Goal: Information Seeking & Learning: Learn about a topic

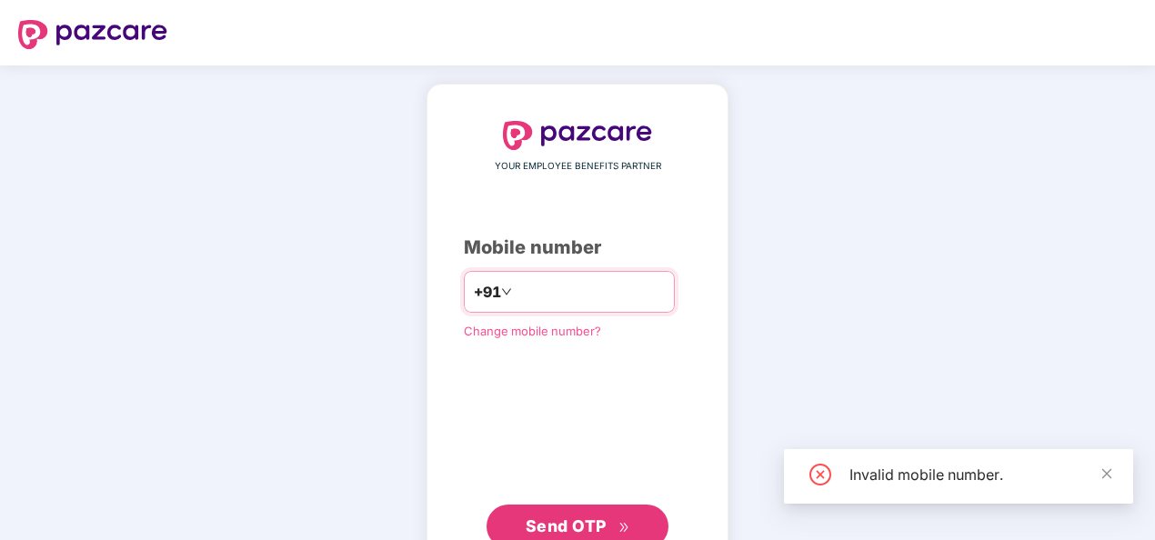
click at [516, 289] on input "**********" at bounding box center [590, 291] width 149 height 29
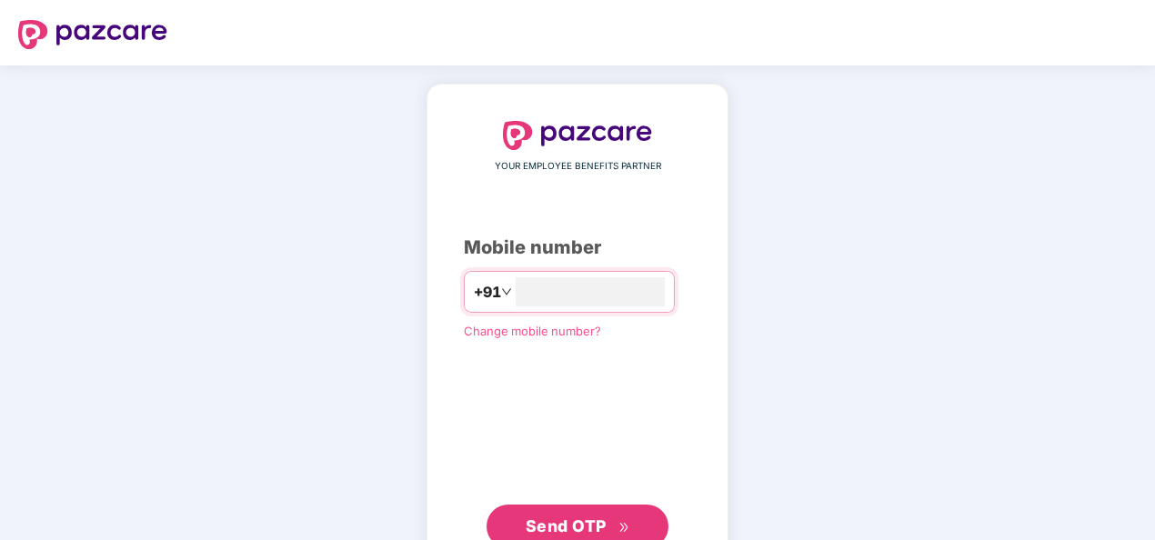
type input "**********"
click at [538, 518] on span "Send OTP" at bounding box center [566, 526] width 81 height 19
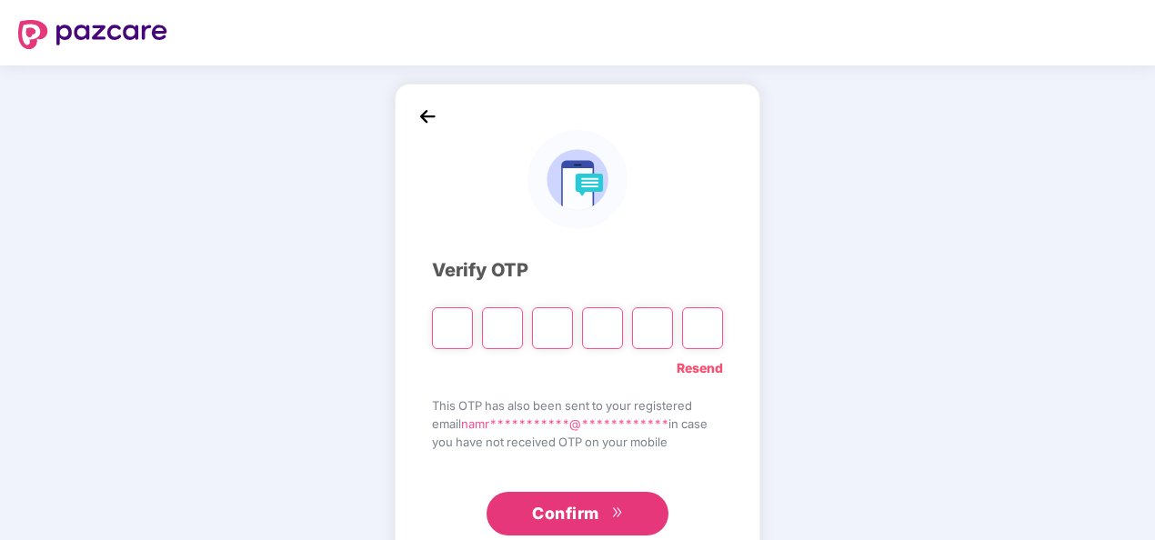
type input "*"
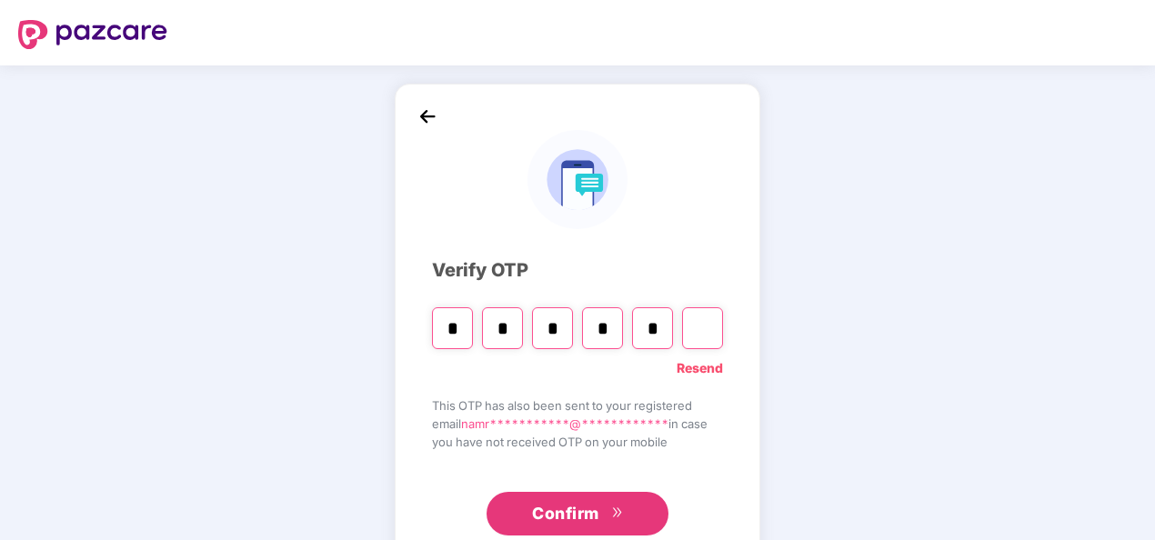
type input "*"
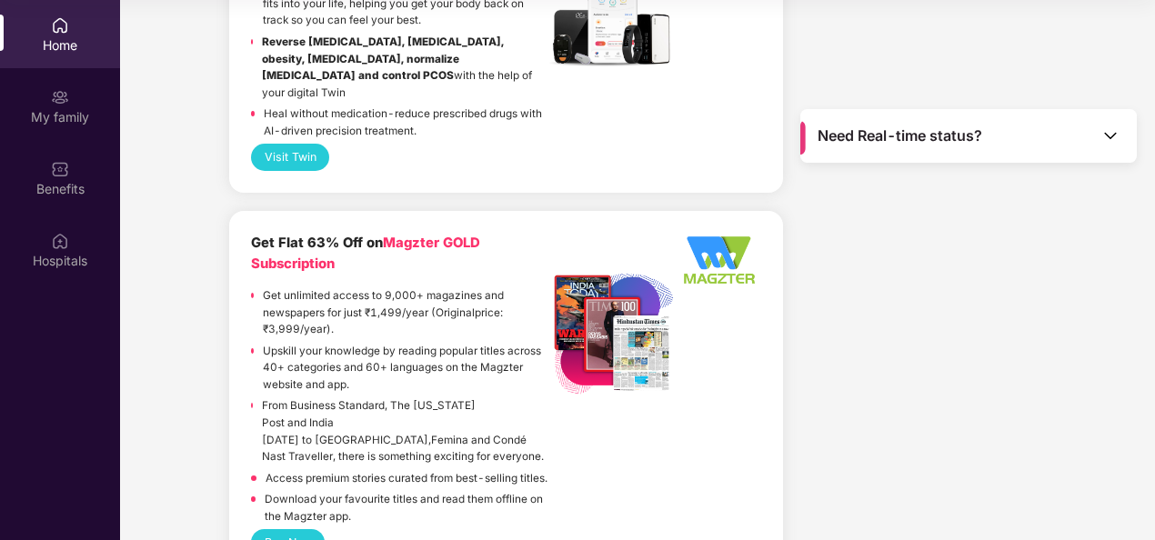
scroll to position [4180, 0]
click at [73, 187] on div "Benefits" at bounding box center [60, 189] width 120 height 18
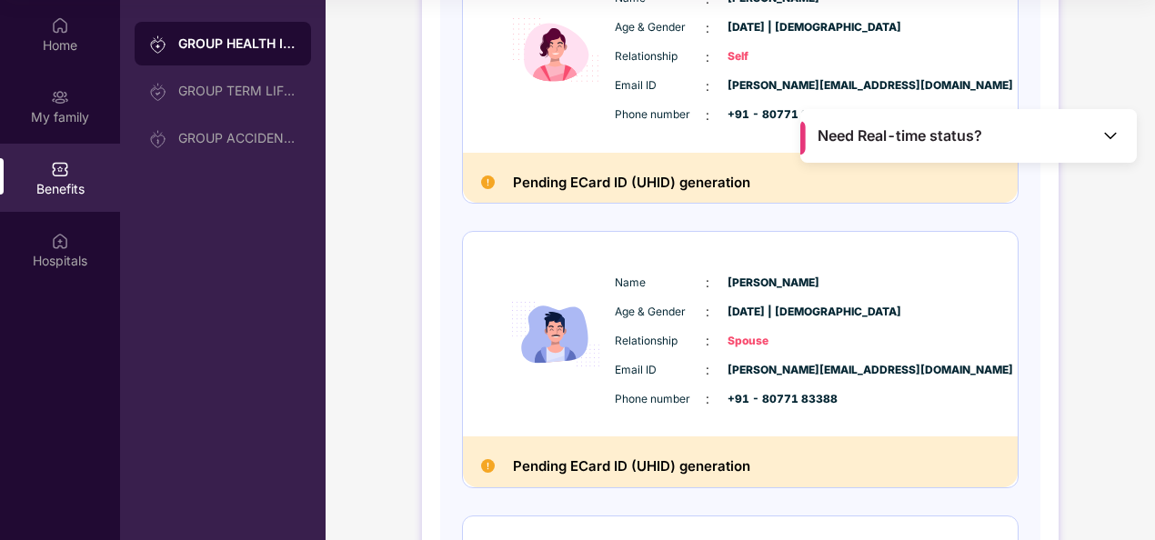
scroll to position [318, 0]
click at [74, 264] on div "Hospitals" at bounding box center [60, 261] width 120 height 18
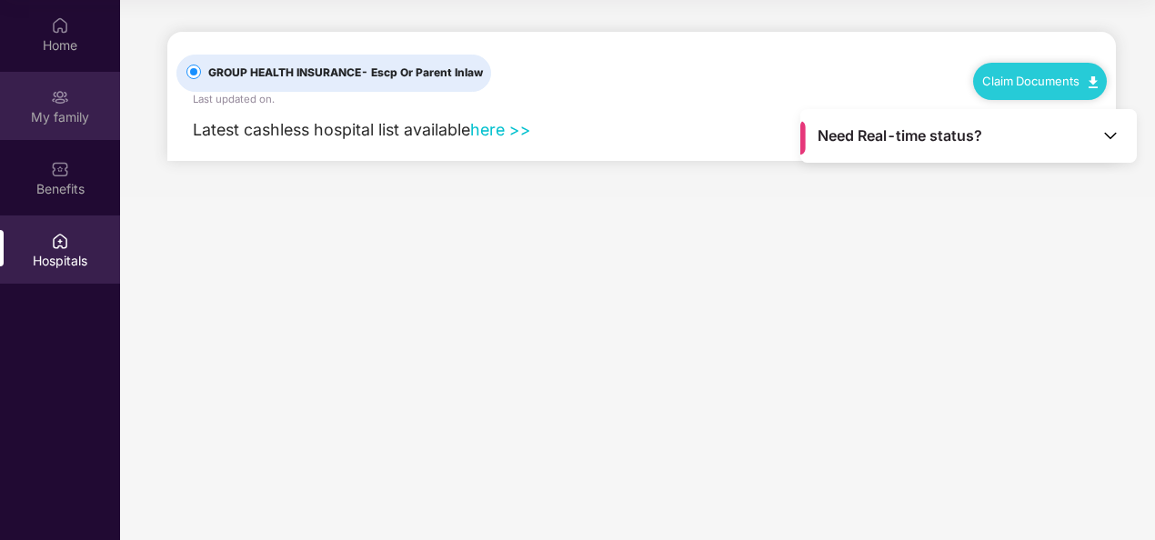
click at [76, 134] on div "My family" at bounding box center [60, 106] width 120 height 68
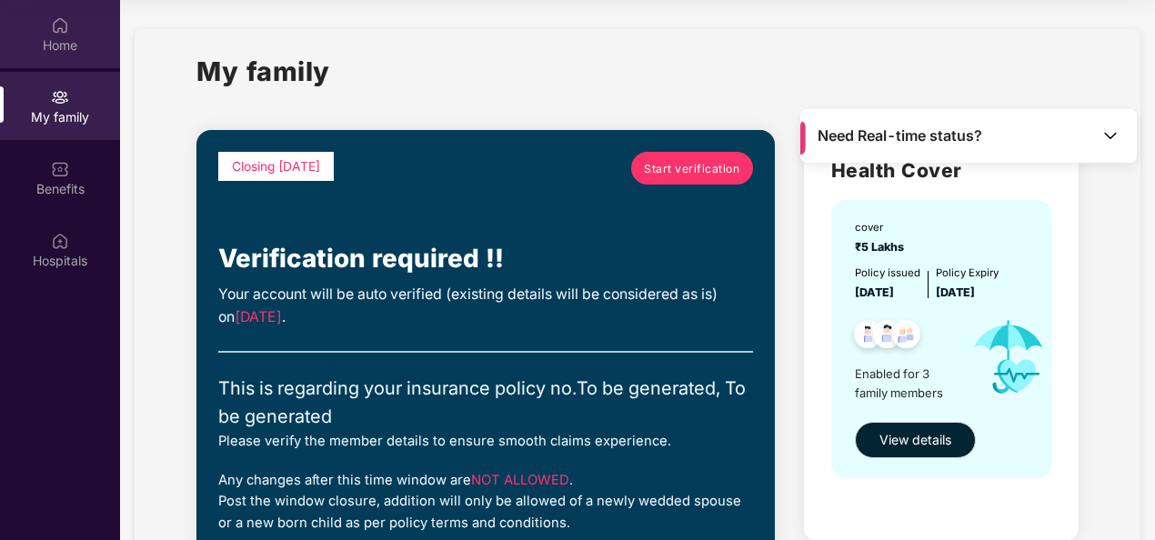
click at [61, 25] on img at bounding box center [60, 25] width 18 height 18
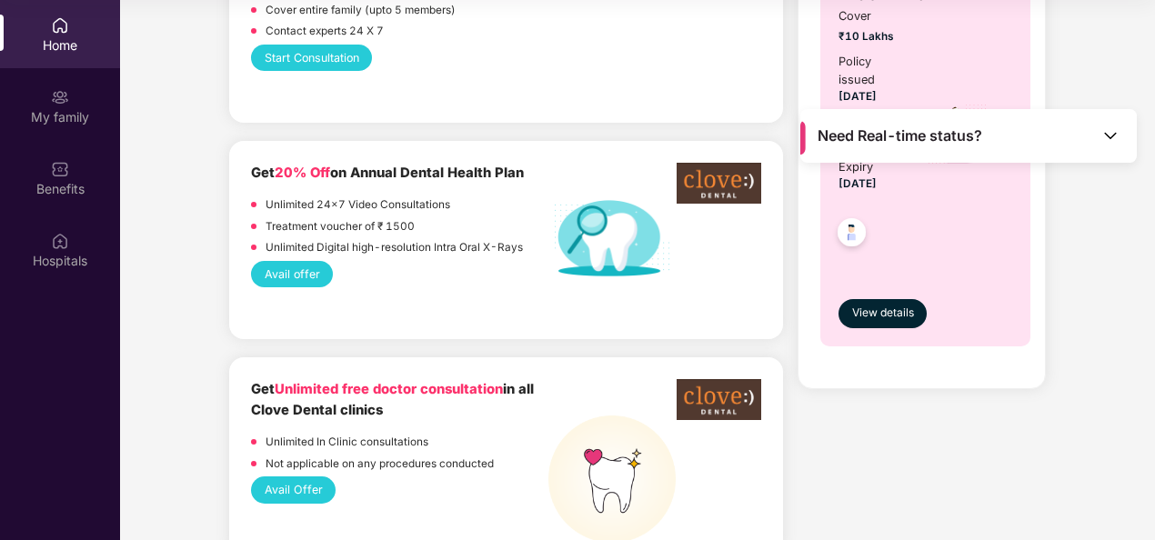
scroll to position [1205, 0]
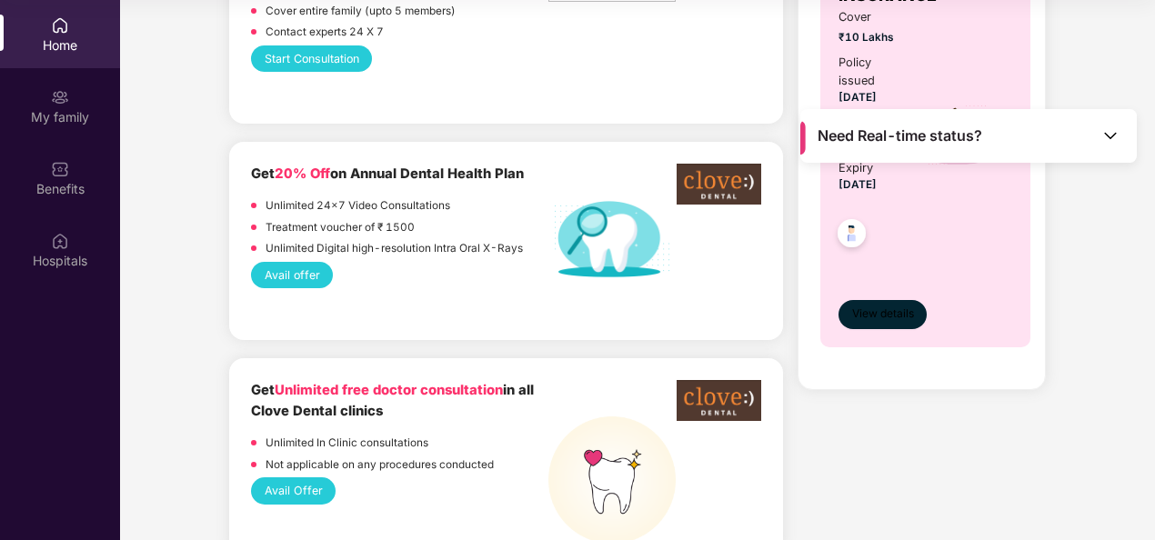
click at [879, 303] on button "View details" at bounding box center [883, 314] width 88 height 29
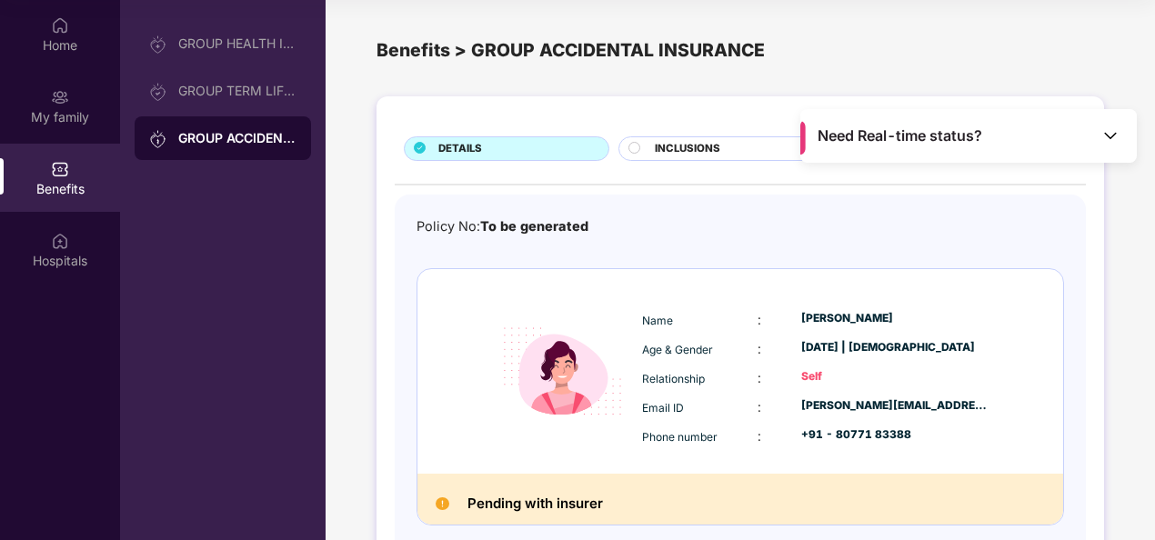
scroll to position [96, 0]
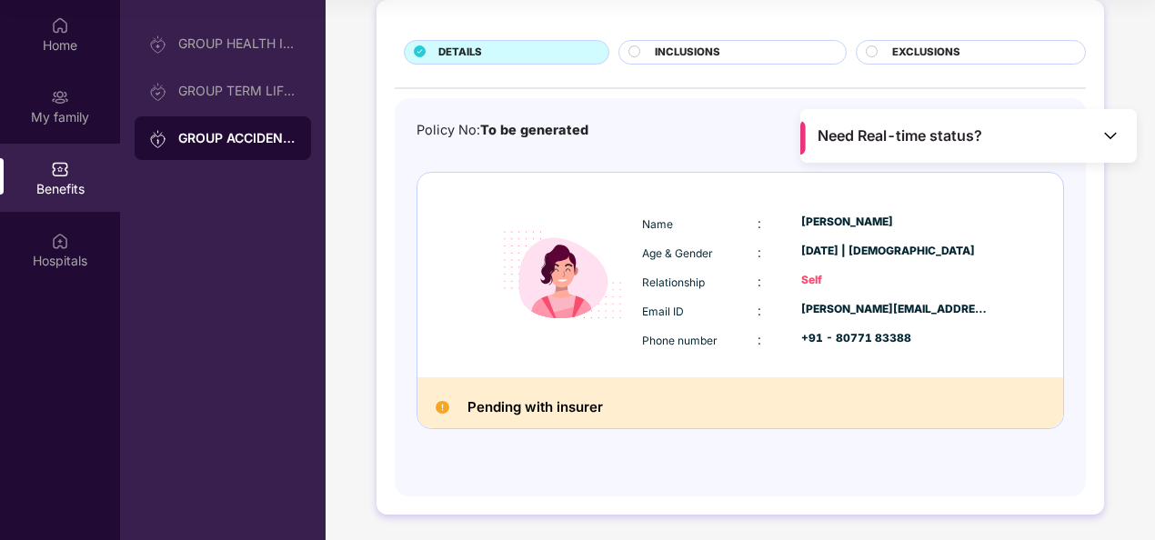
click at [757, 48] on div "INCLUSIONS" at bounding box center [741, 54] width 190 height 19
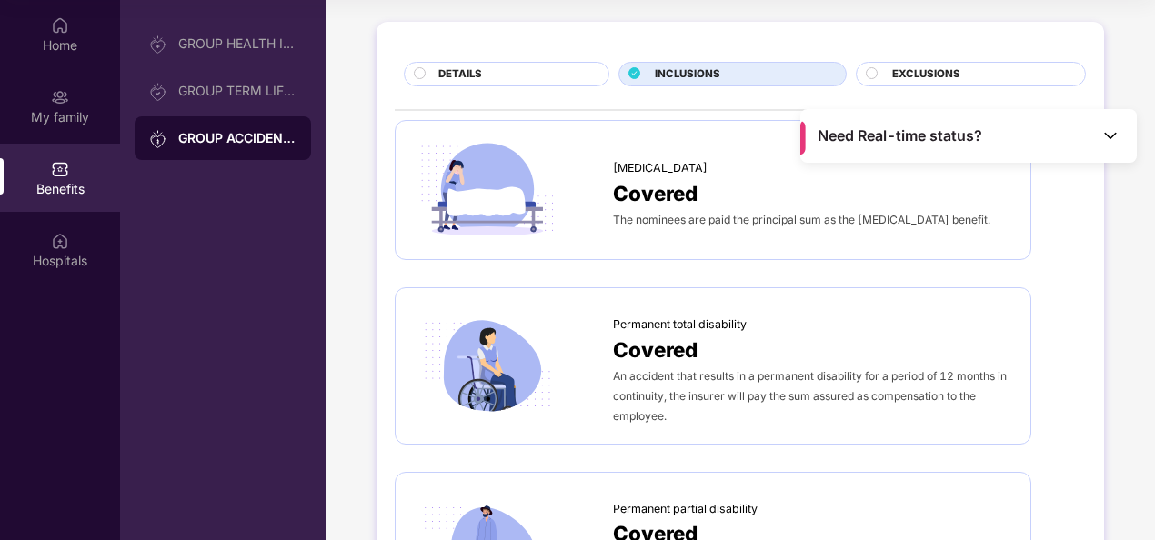
scroll to position [73, 0]
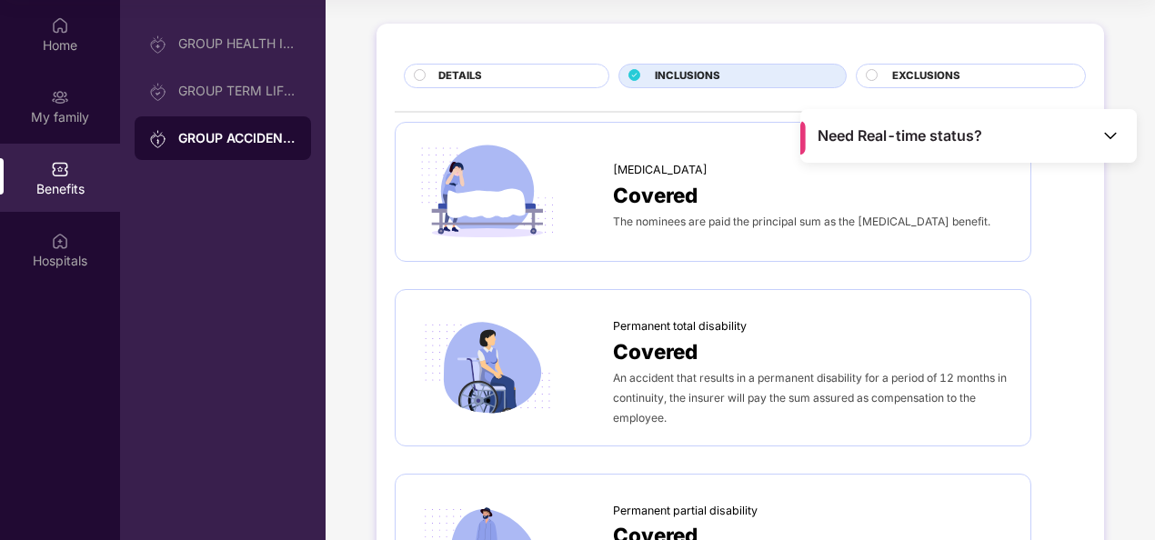
click at [933, 80] on span "EXCLUSIONS" at bounding box center [926, 76] width 68 height 16
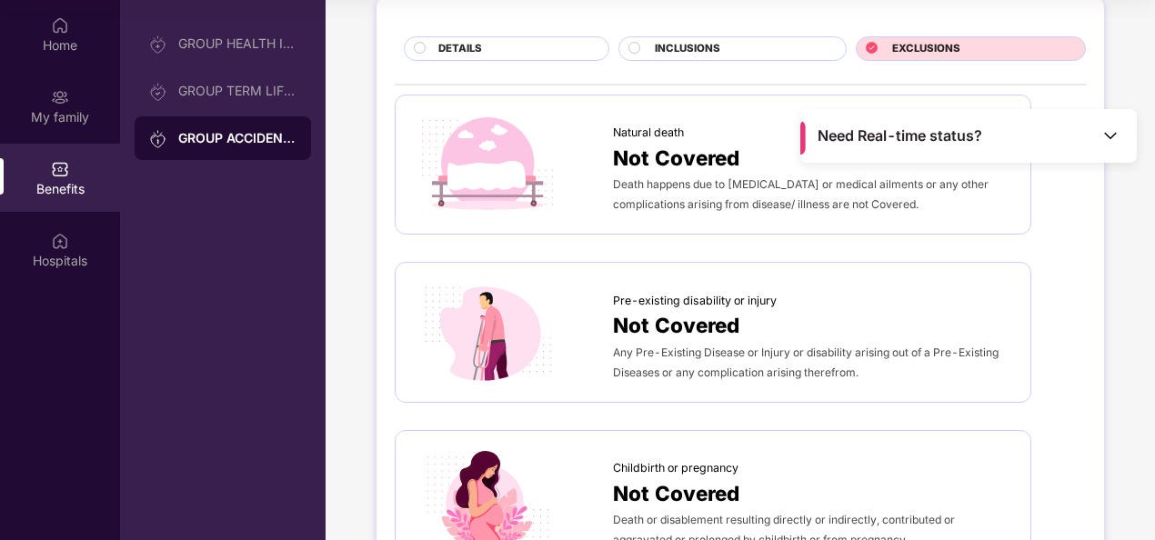
scroll to position [102, 0]
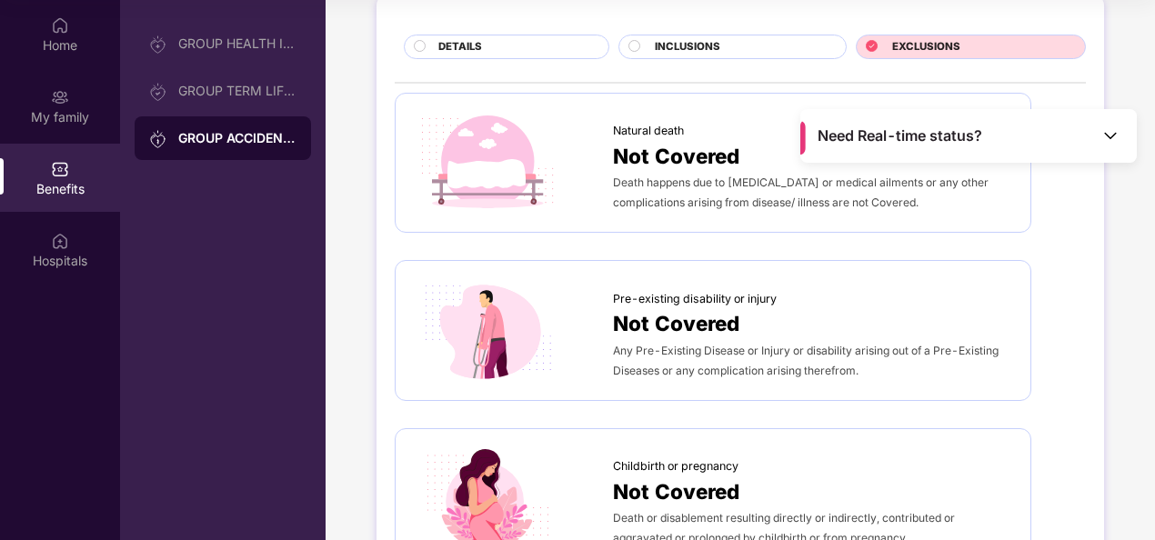
click at [740, 50] on div "INCLUSIONS" at bounding box center [741, 48] width 190 height 19
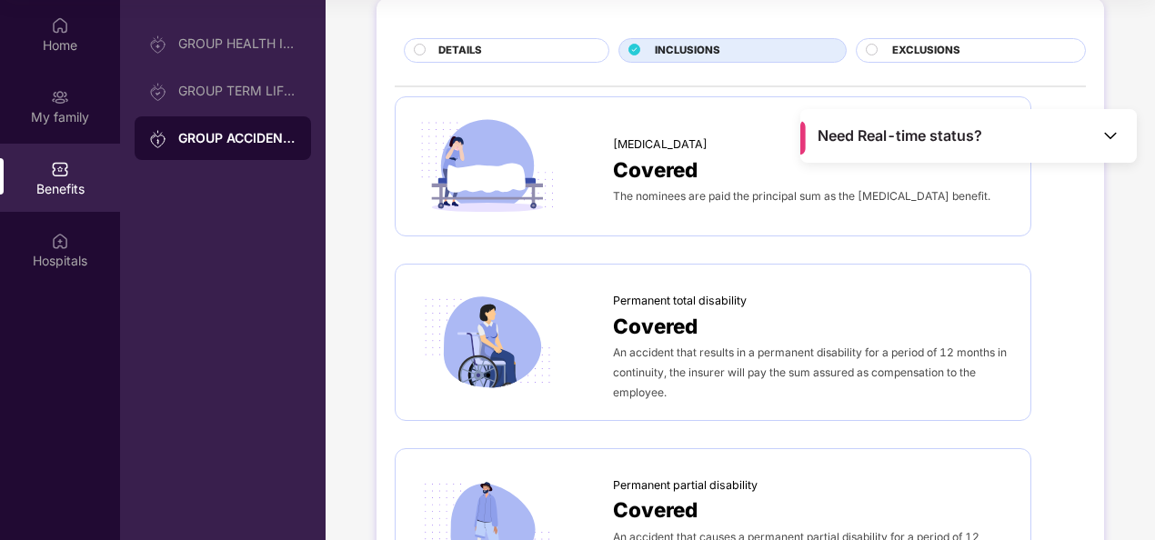
scroll to position [87, 0]
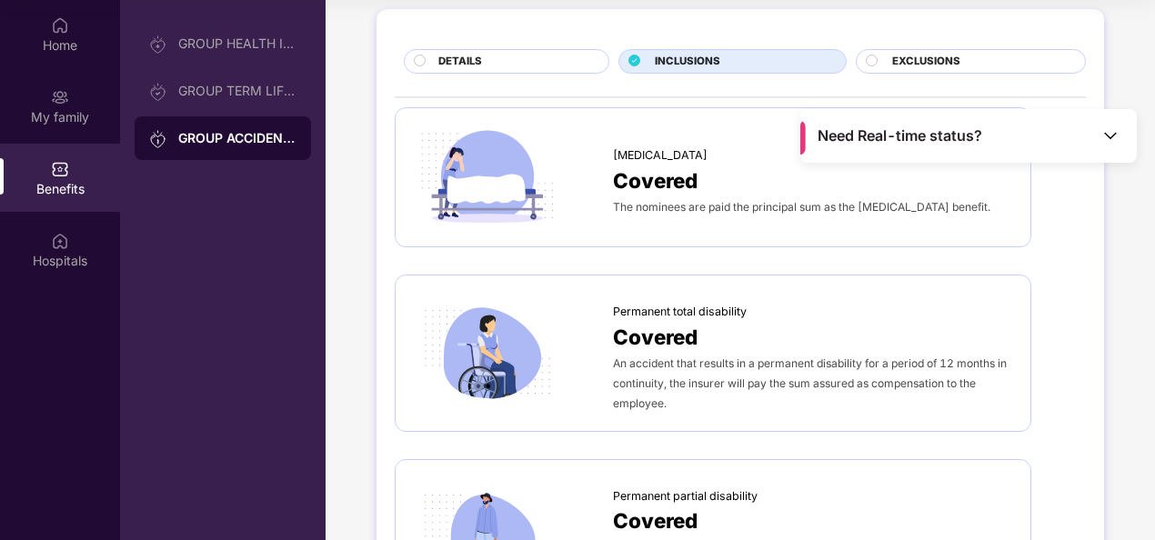
click at [946, 58] on span "EXCLUSIONS" at bounding box center [926, 62] width 68 height 16
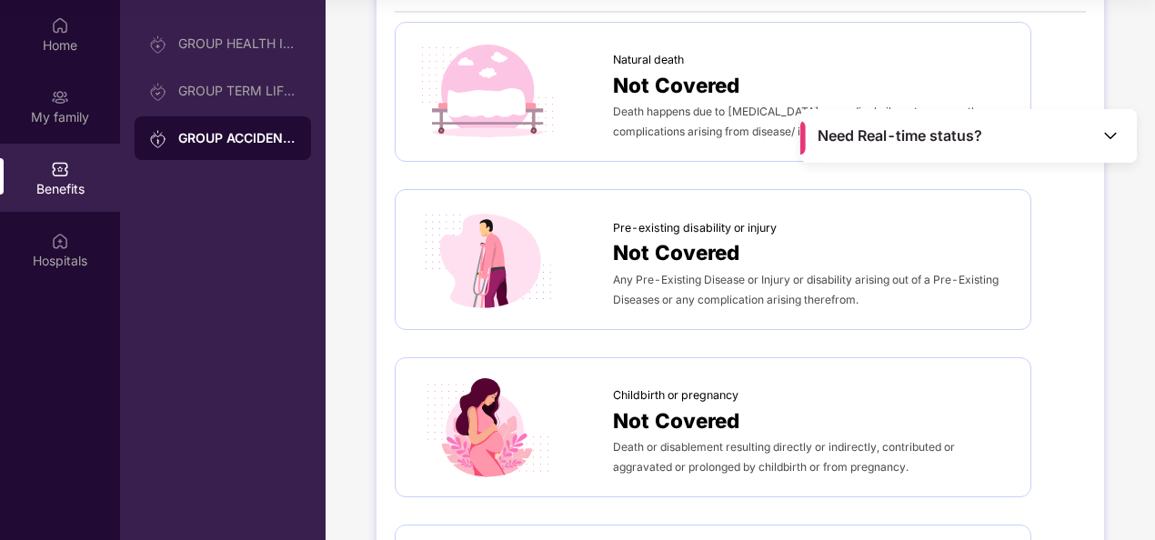
scroll to position [174, 0]
click at [754, 417] on div "Not Covered" at bounding box center [812, 420] width 399 height 32
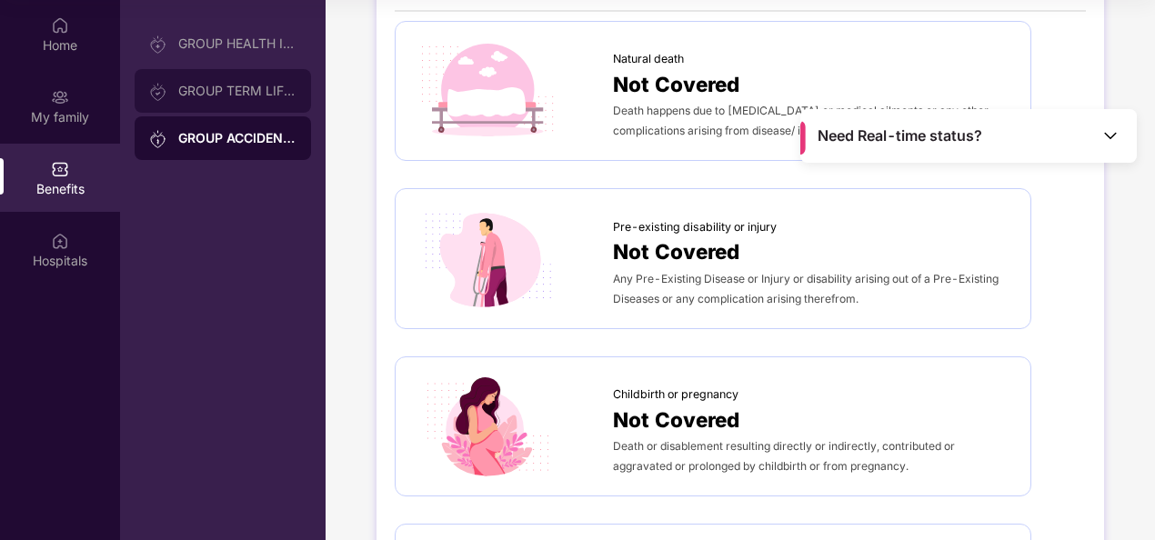
click at [247, 87] on div "GROUP TERM LIFE INSURANCE" at bounding box center [237, 91] width 118 height 15
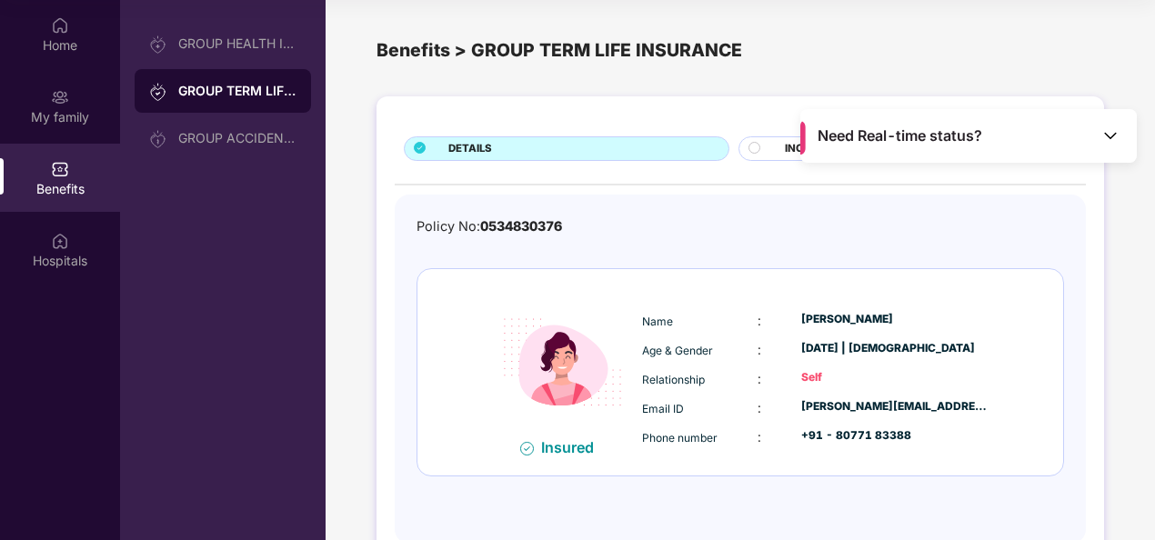
click at [780, 132] on div "DETAILS INCLUSIONS Policy No: 0534830376 Insured Name : [PERSON_NAME] Age & Gen…" at bounding box center [741, 329] width 728 height 466
click at [1102, 131] on img at bounding box center [1110, 135] width 18 height 18
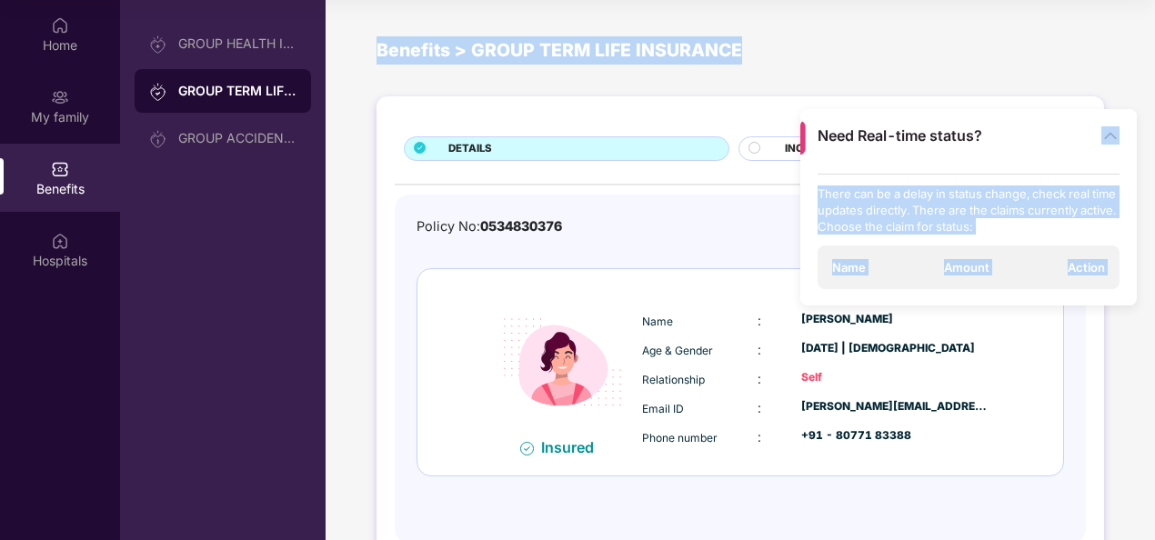
drag, startPoint x: 1007, startPoint y: 135, endPoint x: 1030, endPoint y: 18, distance: 118.6
click at [1030, 18] on main "Need Real-time status? There can be a delay in status change, check real time u…" at bounding box center [740, 270] width 829 height 540
click at [1030, 18] on div "Benefits > GROUP TERM LIFE INSURANCE" at bounding box center [741, 51] width 728 height 73
click at [1115, 134] on img at bounding box center [1110, 135] width 18 height 18
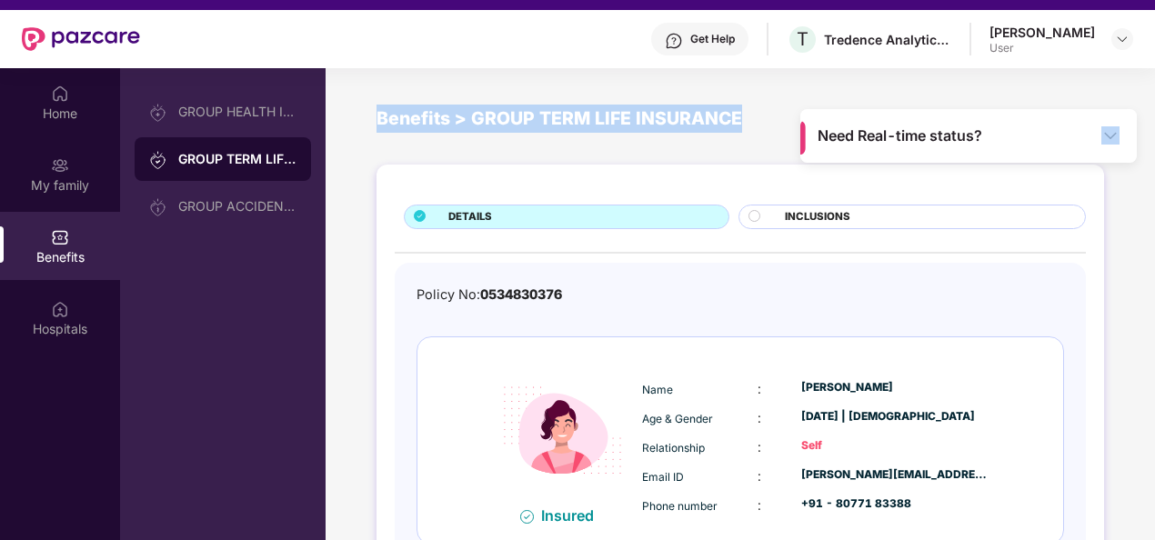
scroll to position [35, 0]
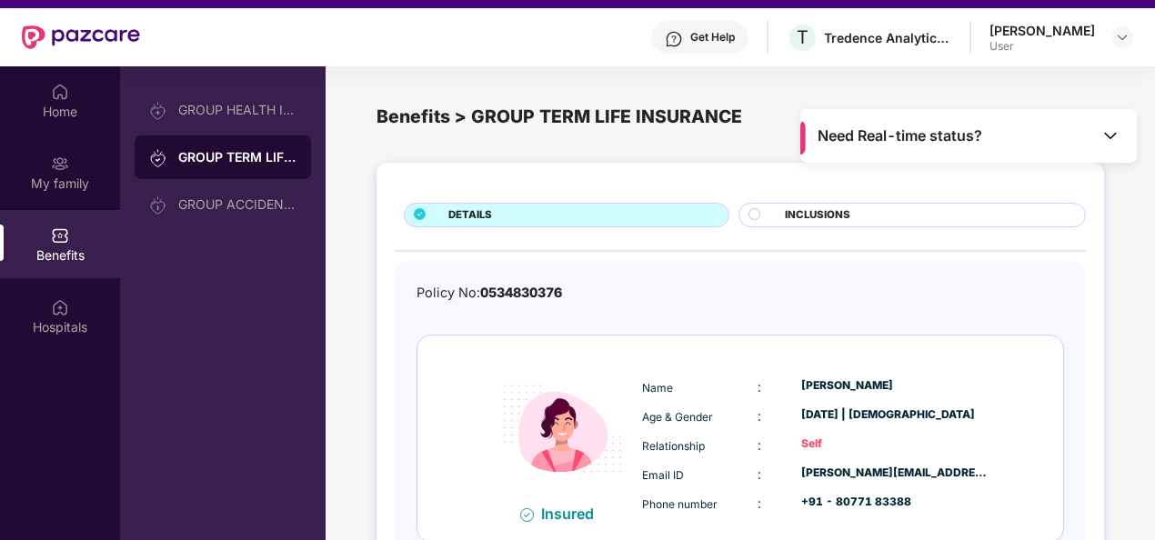
click at [931, 215] on div "INCLUSIONS" at bounding box center [926, 216] width 300 height 19
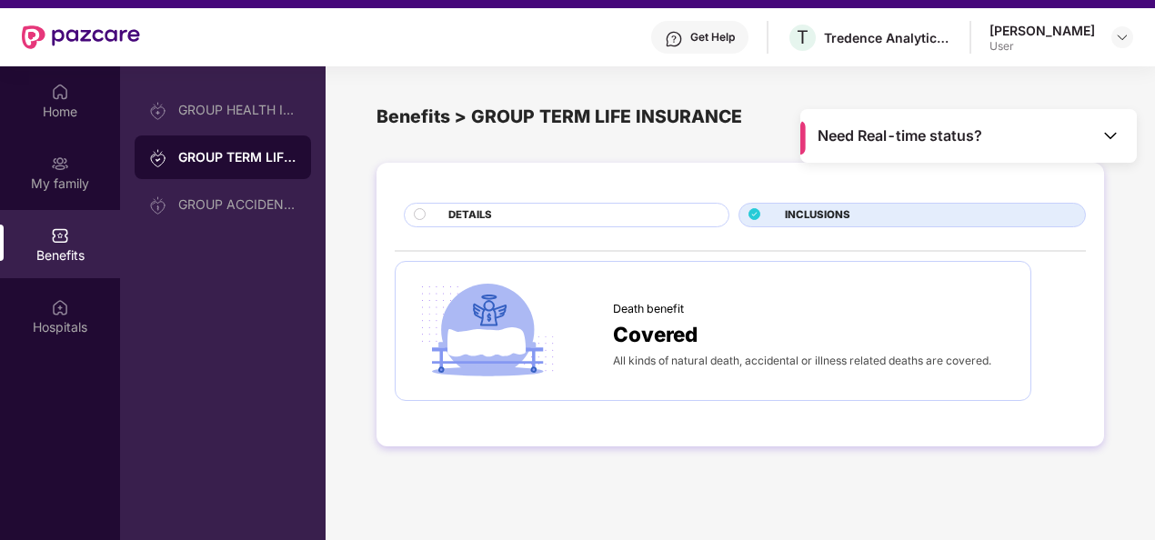
click at [209, 136] on div "GROUP TERM LIFE INSURANCE" at bounding box center [223, 158] width 176 height 44
click at [238, 117] on div "GROUP HEALTH INSURANCE" at bounding box center [223, 110] width 176 height 44
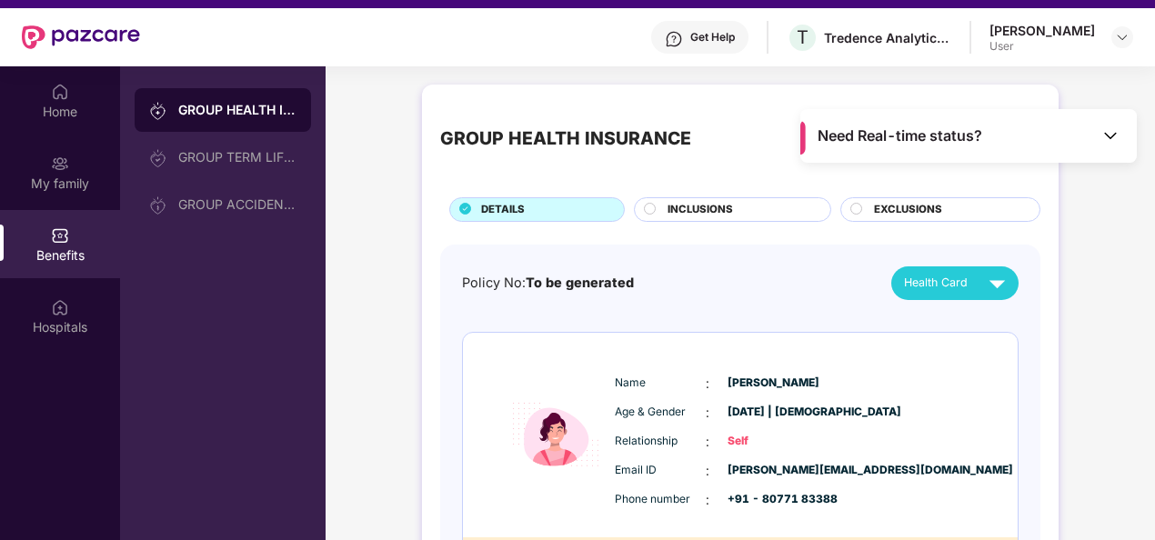
click at [749, 198] on div "INCLUSIONS" at bounding box center [732, 209] width 197 height 25
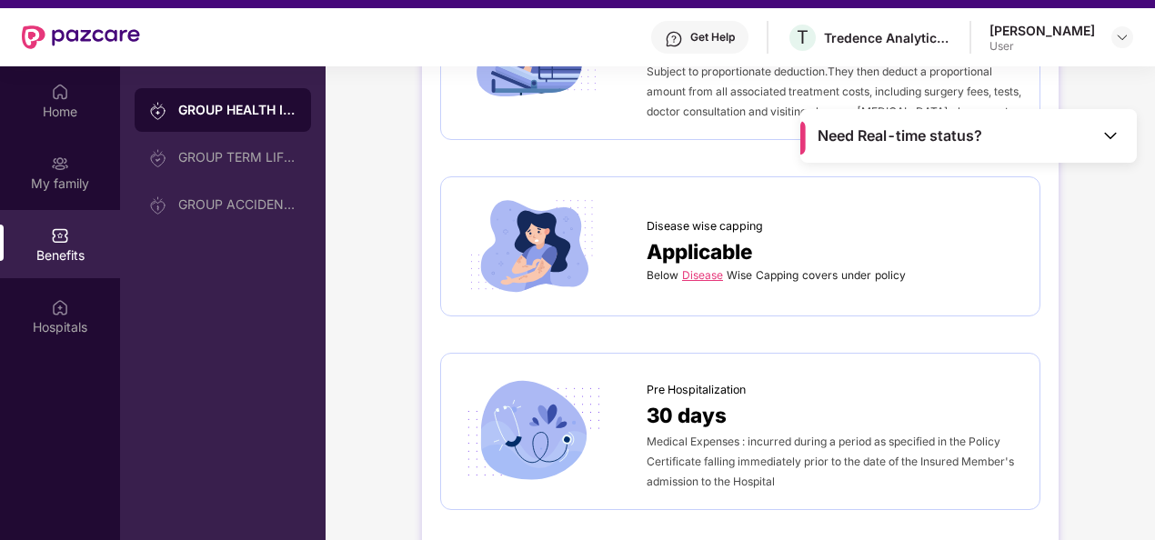
scroll to position [682, 0]
click at [720, 270] on link "Disease" at bounding box center [702, 274] width 41 height 14
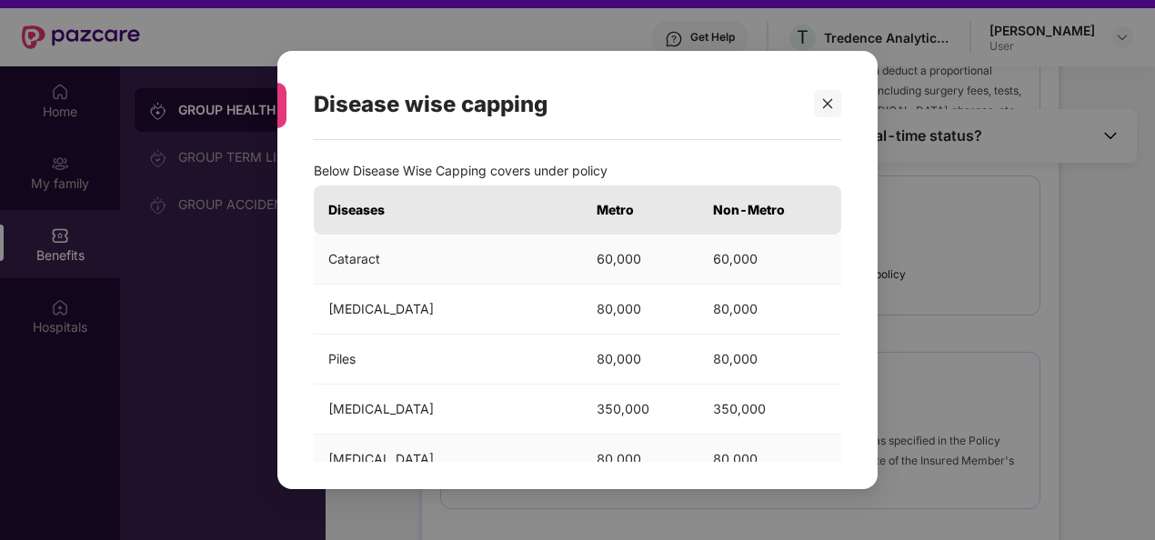
scroll to position [0, 0]
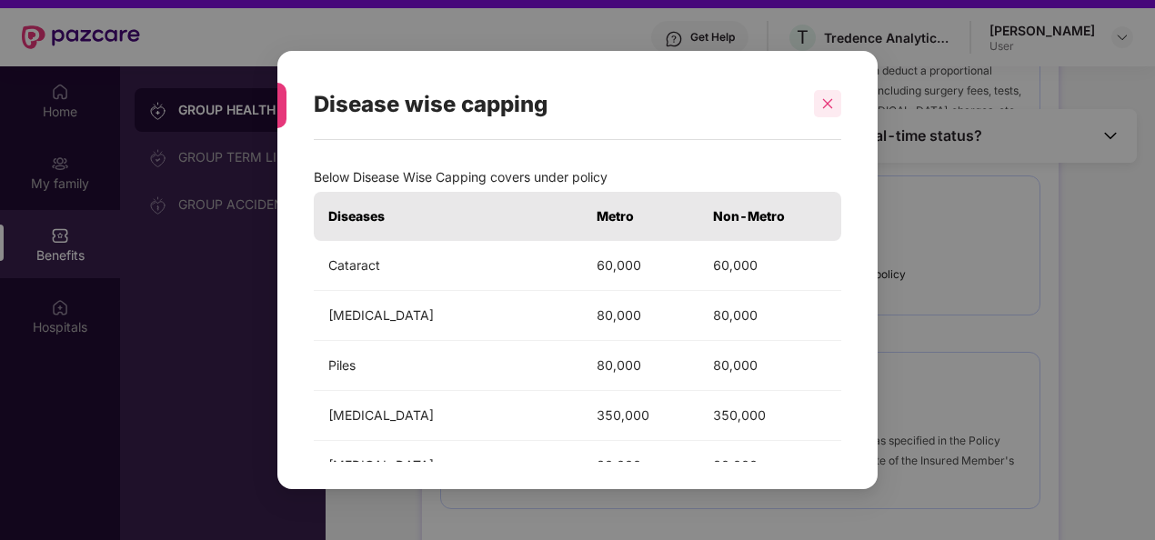
click at [833, 102] on icon "close" at bounding box center [827, 103] width 13 height 13
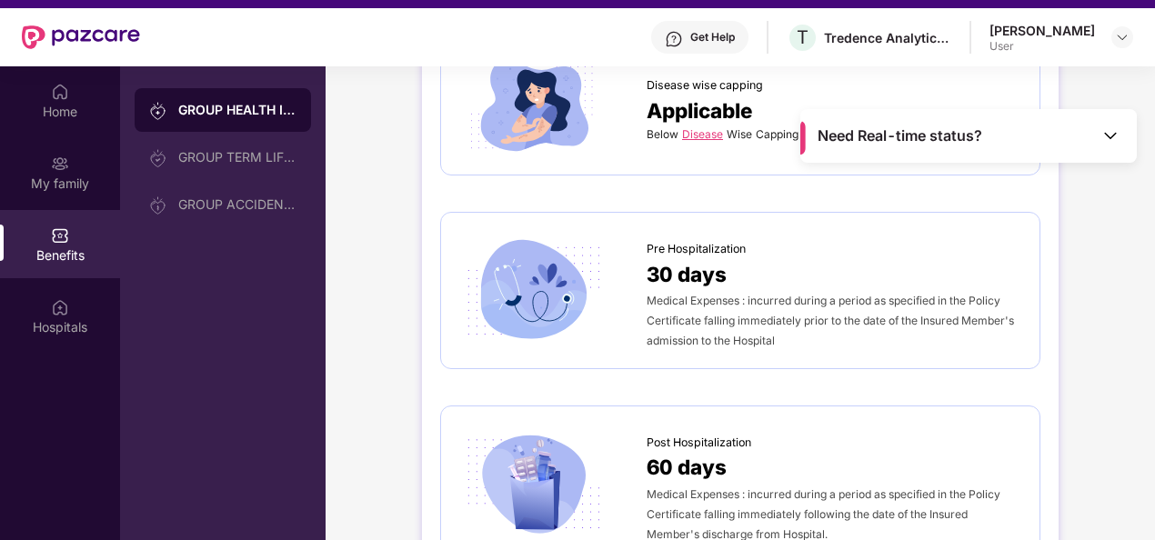
scroll to position [833, 0]
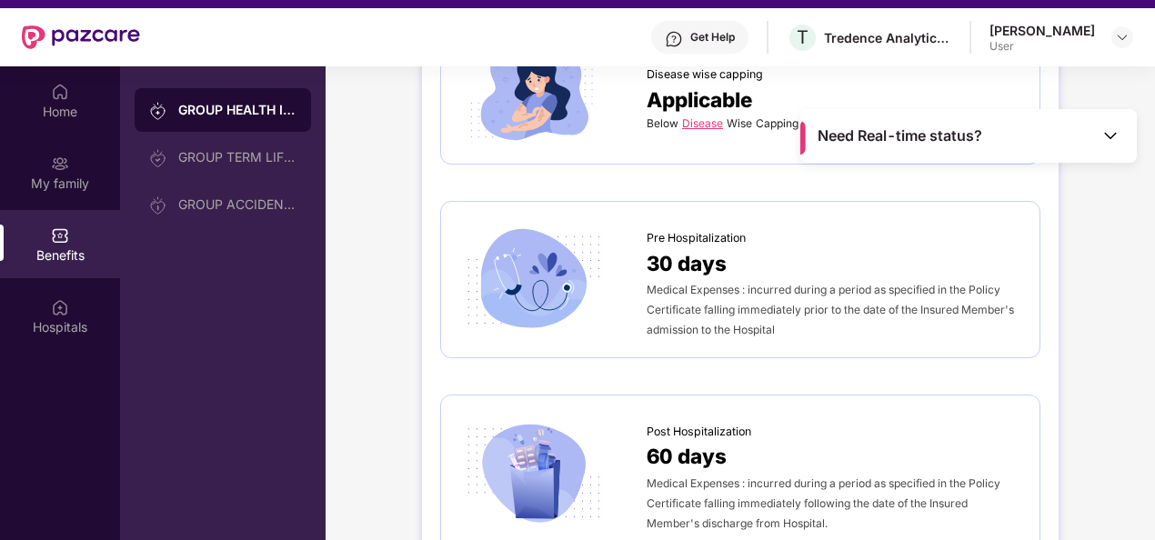
click at [822, 290] on span "Medical Expenses : incurred during a period as specified in the Policy Certific…" at bounding box center [830, 310] width 367 height 54
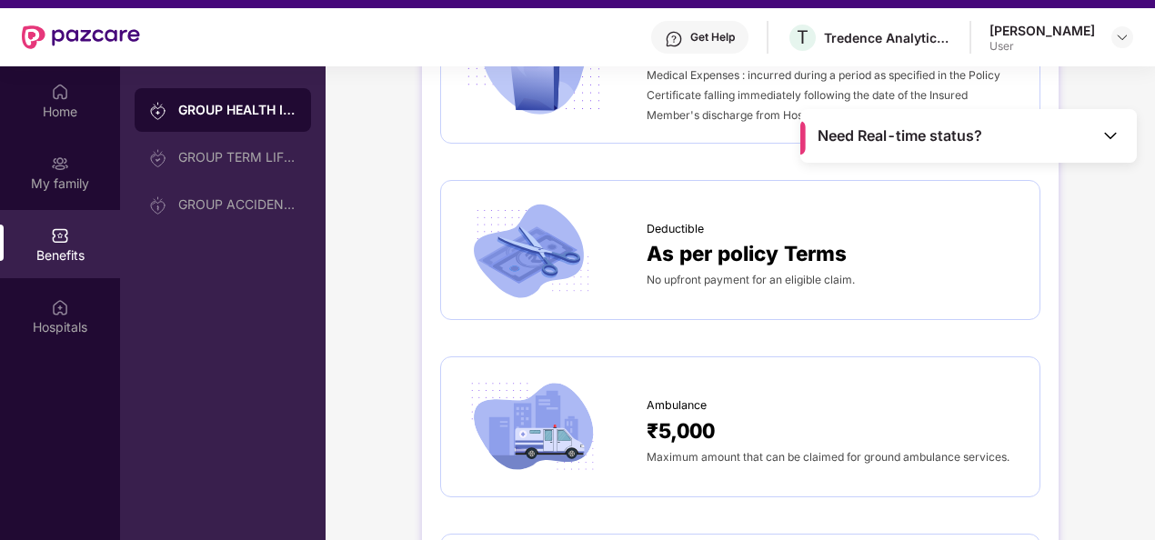
scroll to position [1243, 0]
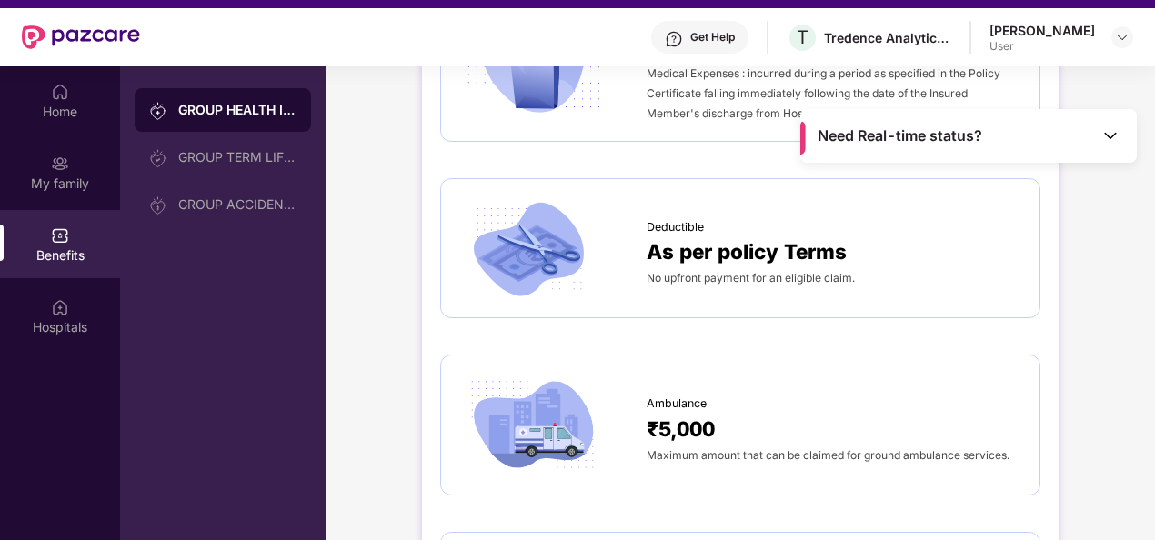
click at [822, 290] on div "Deductible As per policy Terms No upfront payment for an eligible claim." at bounding box center [740, 248] width 562 height 103
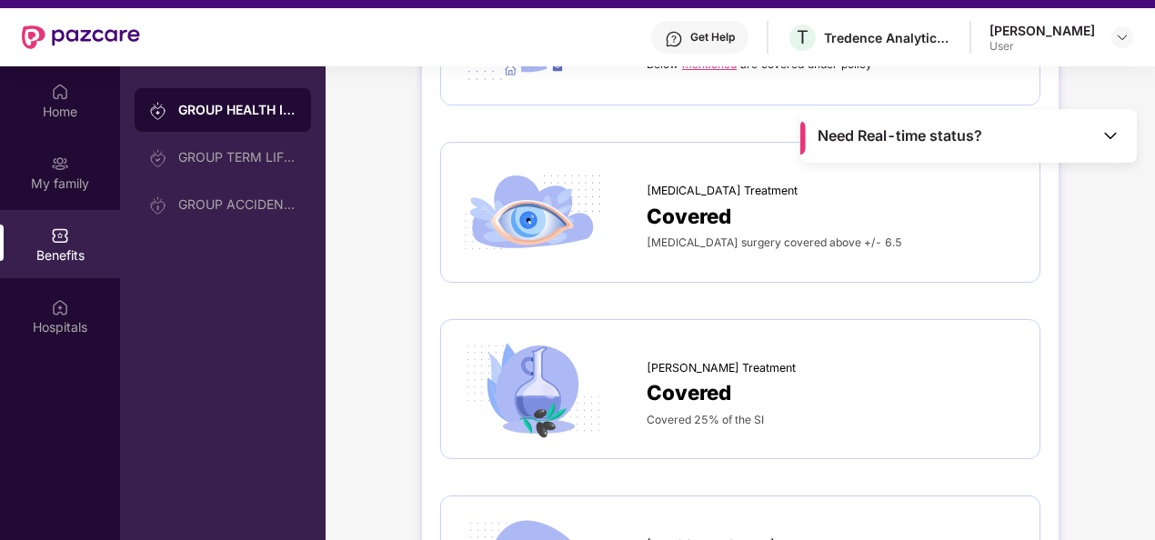
scroll to position [2908, 0]
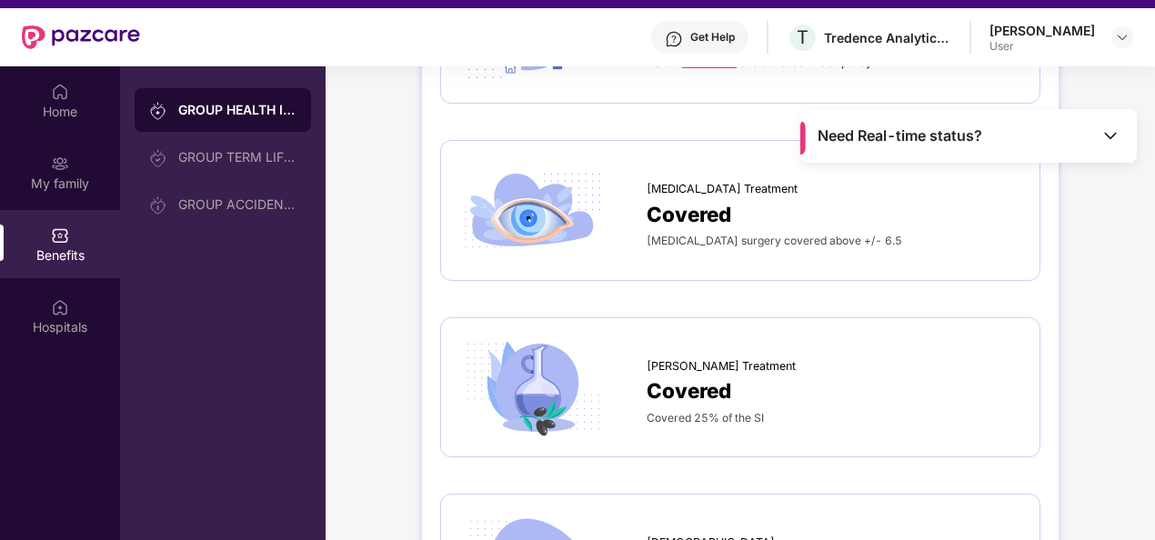
click at [784, 230] on div "[MEDICAL_DATA] surgery covered above +/- 6.5" at bounding box center [834, 240] width 375 height 20
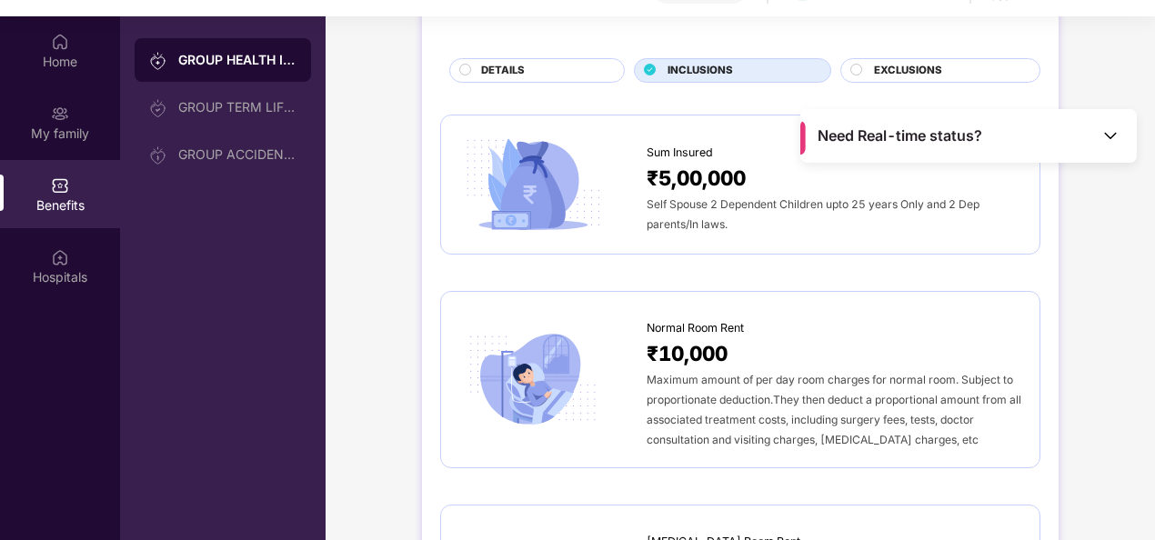
scroll to position [87, 0]
click at [990, 69] on div "EXCLUSIONS" at bounding box center [948, 74] width 166 height 19
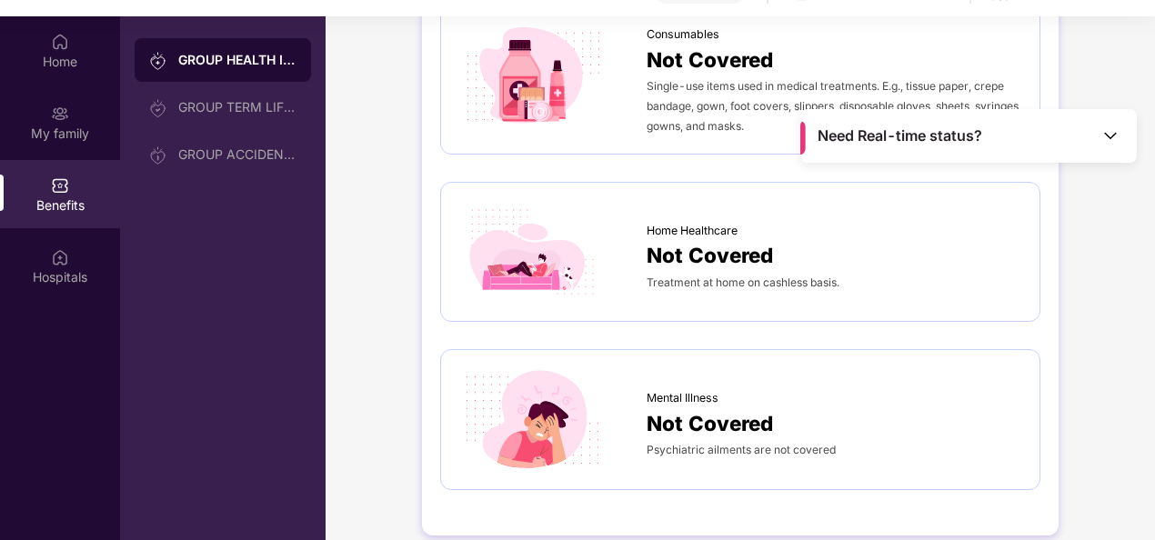
scroll to position [102, 0]
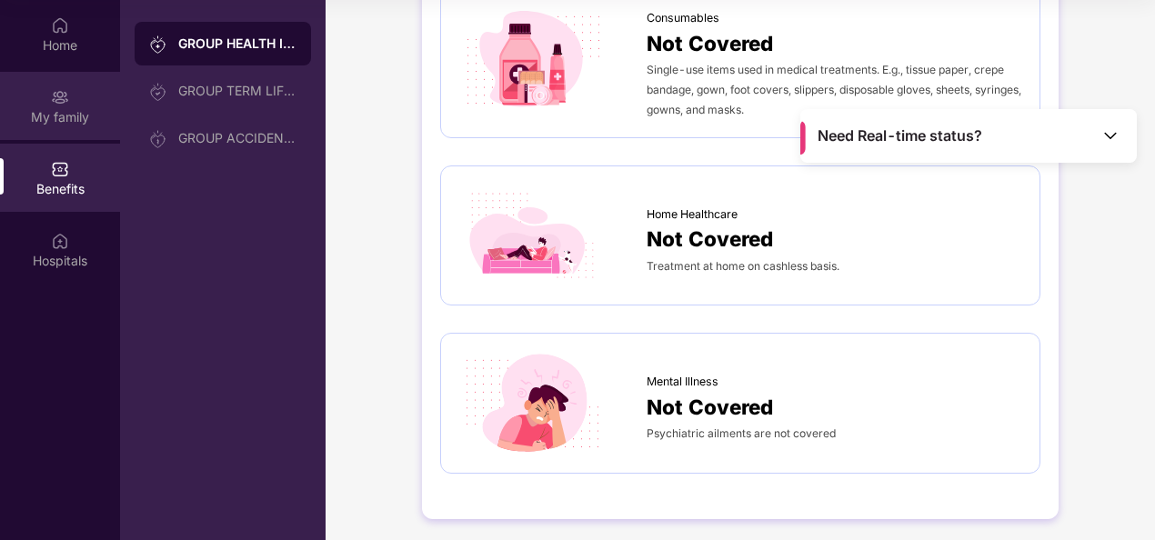
click at [66, 127] on div "My family" at bounding box center [60, 106] width 120 height 68
